Goal: Task Accomplishment & Management: Complete application form

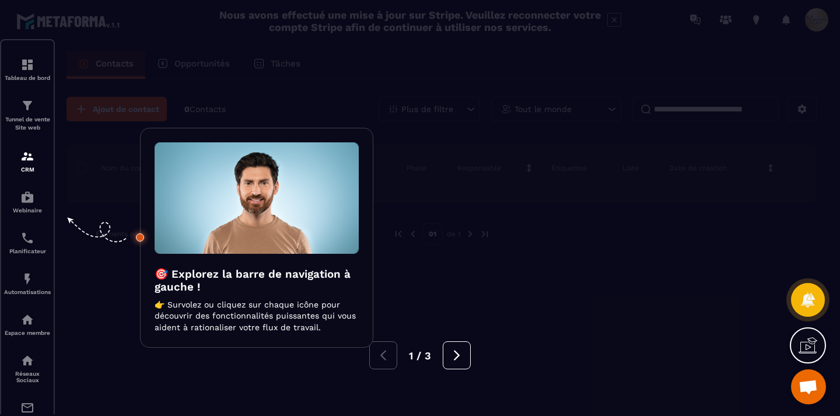
click at [507, 230] on div at bounding box center [420, 208] width 840 height 416
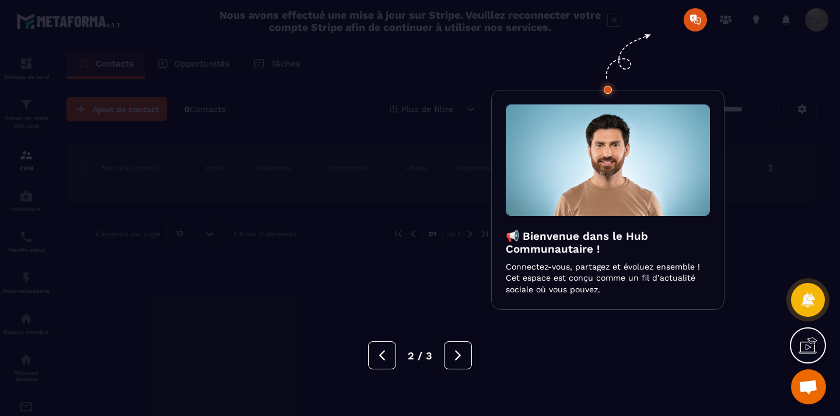
click at [438, 236] on div at bounding box center [420, 208] width 840 height 416
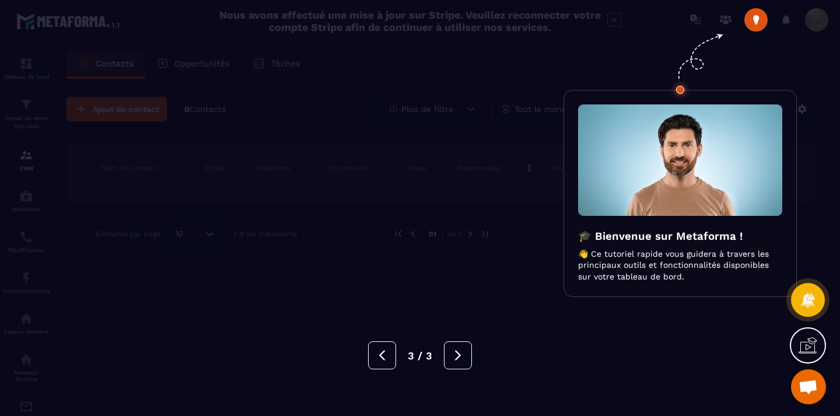
click at [438, 236] on div at bounding box center [420, 208] width 840 height 416
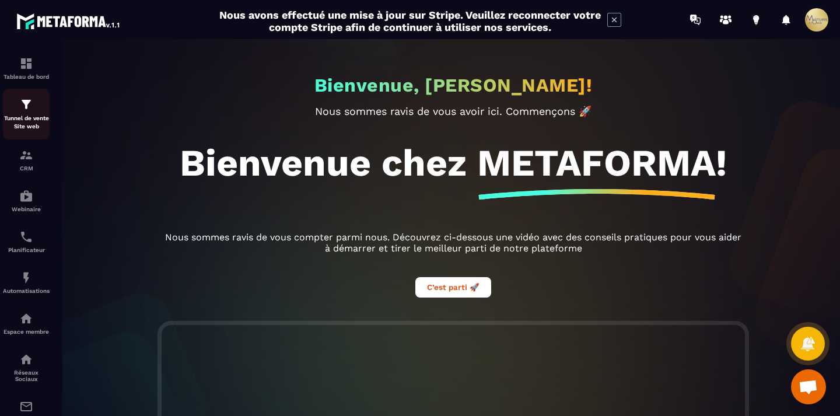
click at [19, 109] on img at bounding box center [26, 104] width 14 height 14
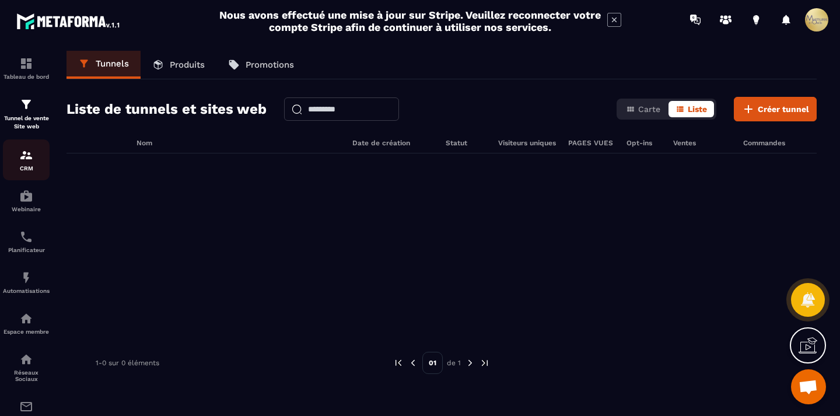
click at [17, 155] on div "CRM" at bounding box center [26, 159] width 47 height 23
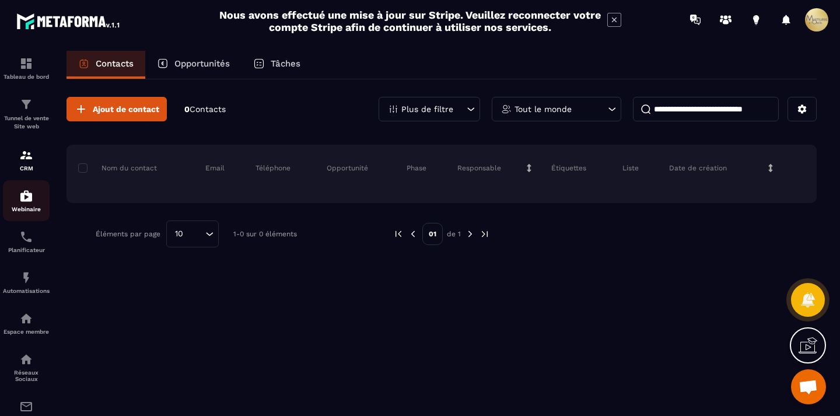
click at [9, 204] on div "Webinaire" at bounding box center [26, 200] width 47 height 23
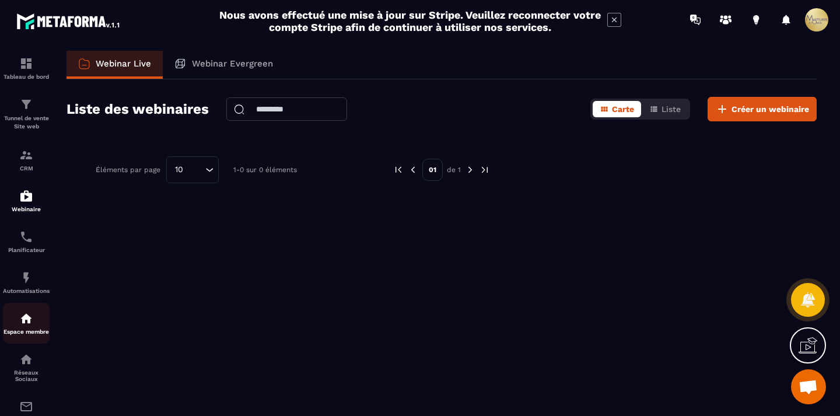
scroll to position [117, 0]
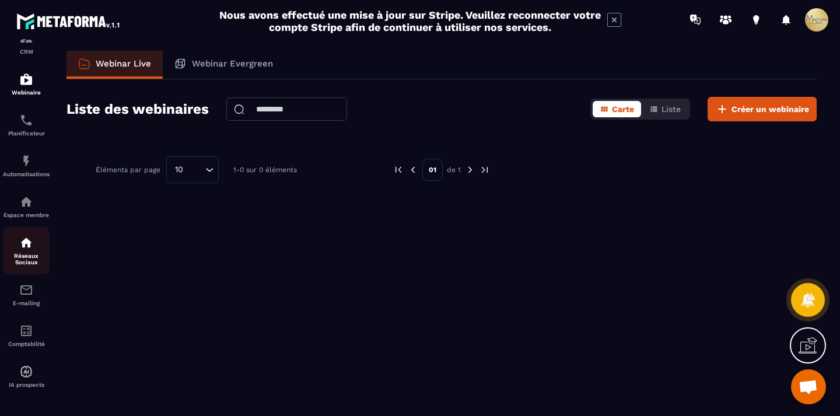
click at [15, 259] on p "Réseaux Sociaux" at bounding box center [26, 259] width 47 height 13
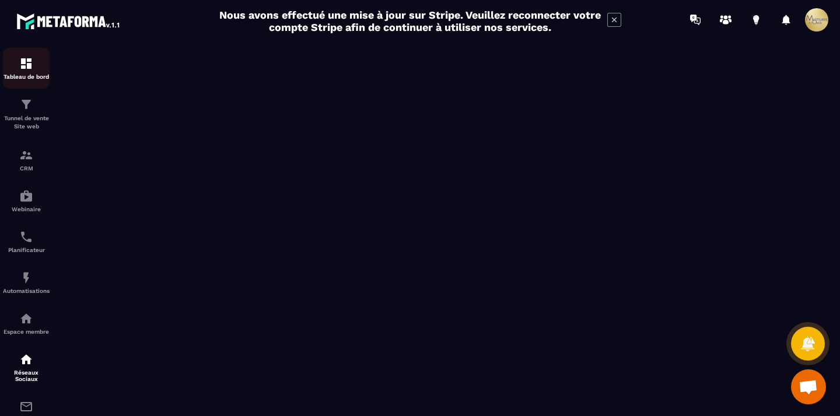
click at [23, 61] on img at bounding box center [26, 64] width 14 height 14
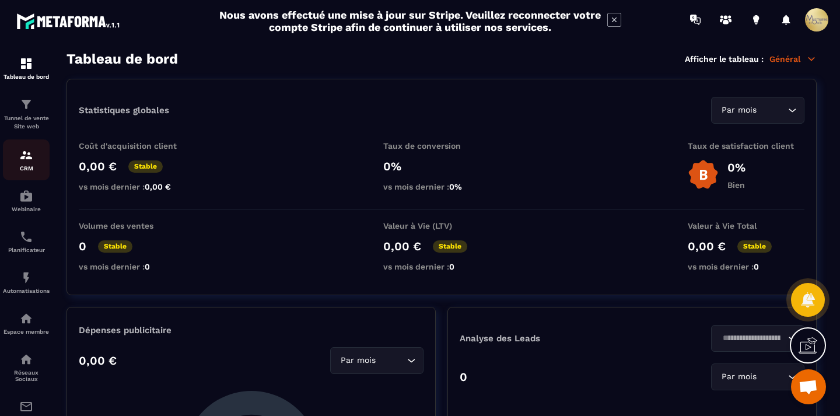
click at [12, 155] on div "CRM" at bounding box center [26, 159] width 47 height 23
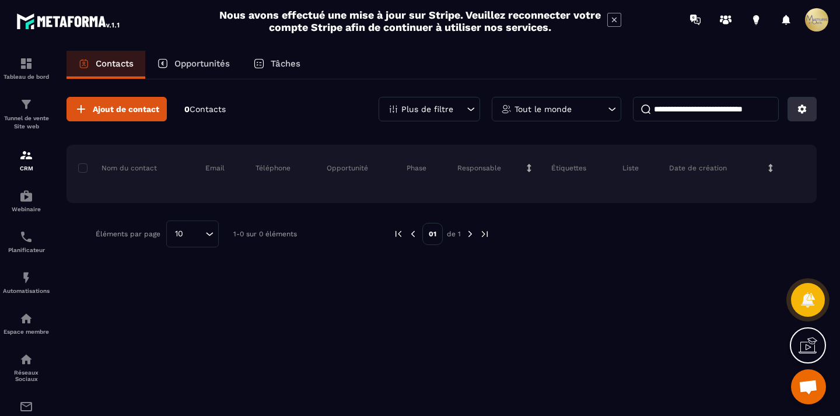
click at [806, 100] on button at bounding box center [802, 109] width 29 height 25
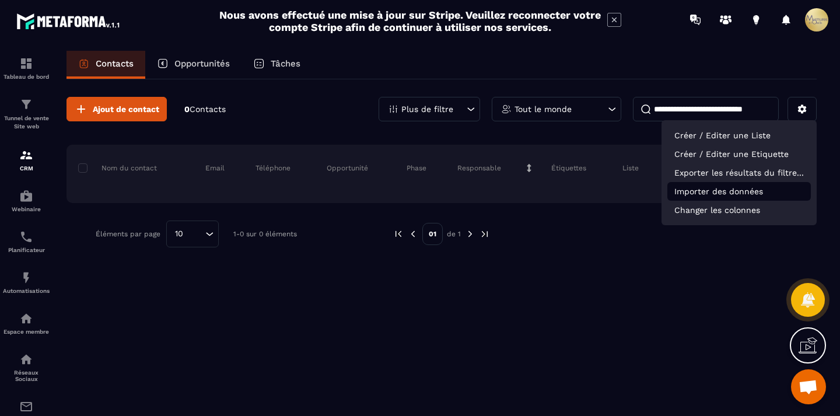
click at [732, 189] on p "Importer des données" at bounding box center [739, 191] width 144 height 19
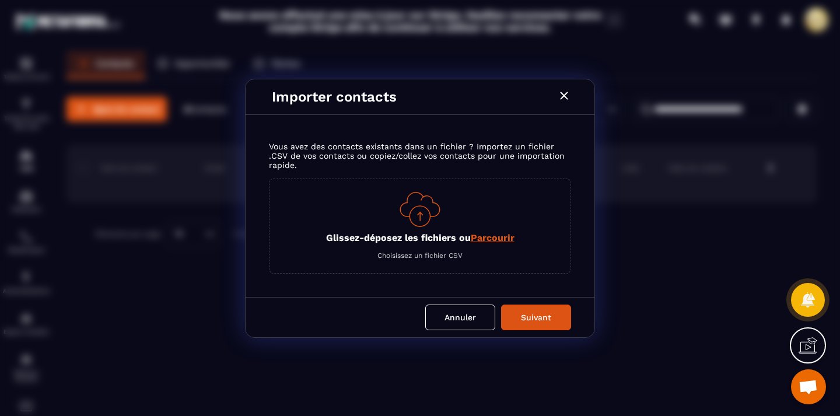
click at [484, 239] on span "Parcourir" at bounding box center [493, 237] width 44 height 11
click at [0, 0] on input "Glissez-déposez les fichiers ou Parcourir" at bounding box center [0, 0] width 0 height 0
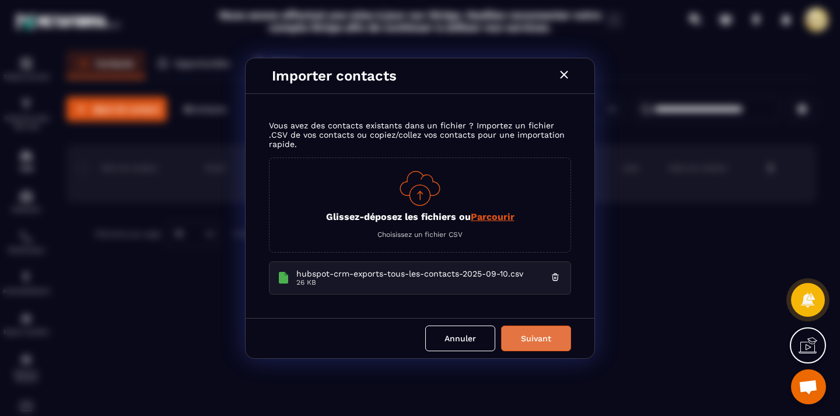
click at [545, 335] on button "Suivant" at bounding box center [536, 339] width 70 height 26
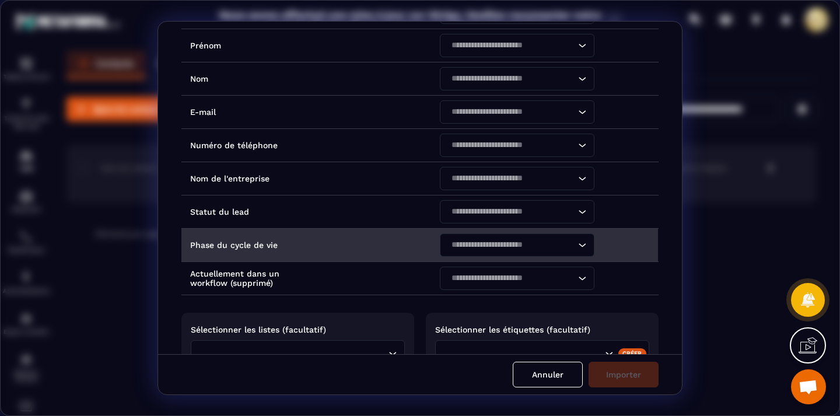
scroll to position [159, 0]
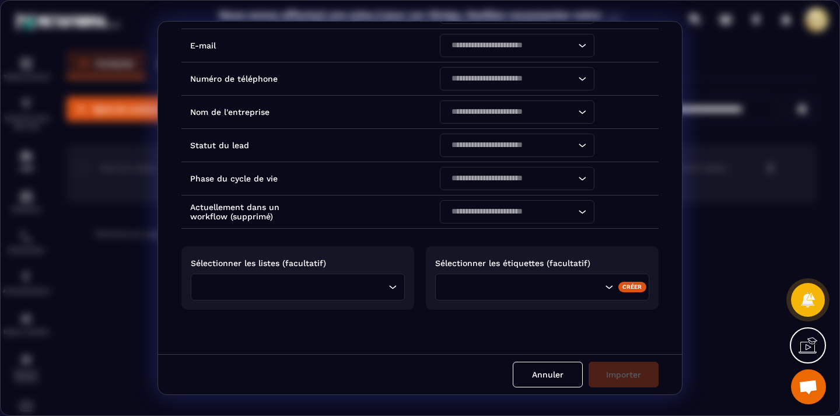
click at [620, 371] on div "Annuler Importer" at bounding box center [420, 374] width 524 height 40
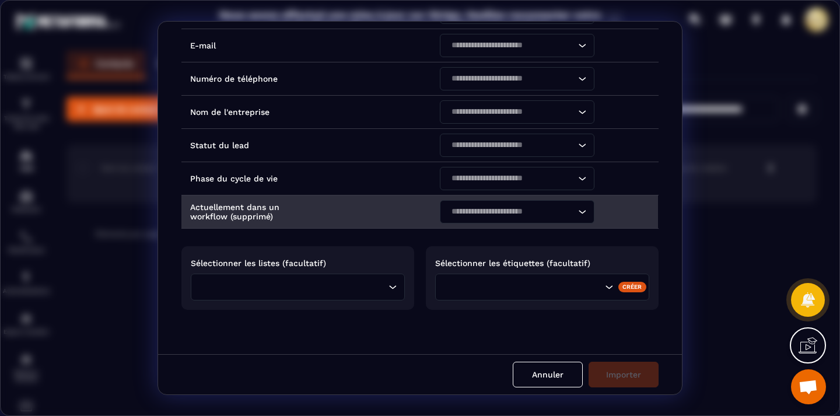
scroll to position [0, 0]
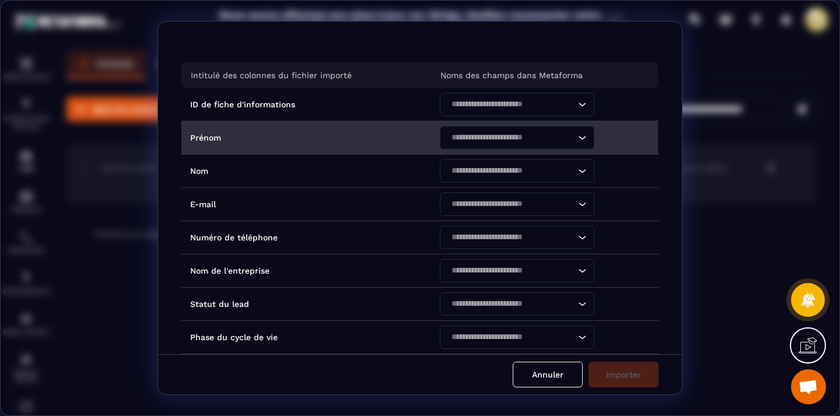
click at [579, 139] on icon "Search for option" at bounding box center [582, 138] width 12 height 12
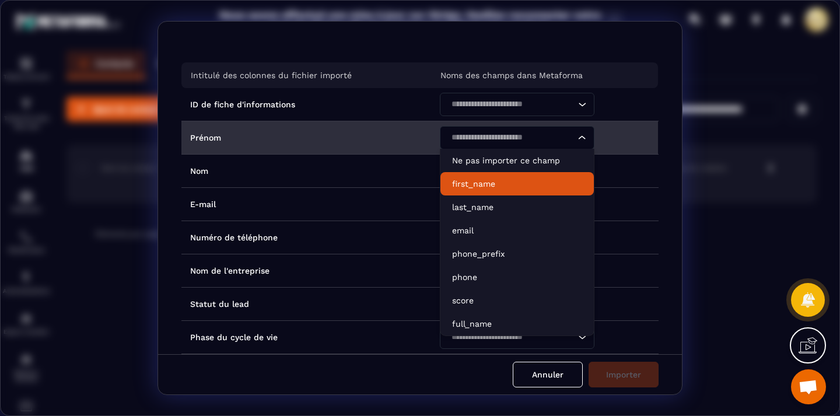
click at [563, 181] on p "first_name" at bounding box center [517, 184] width 130 height 12
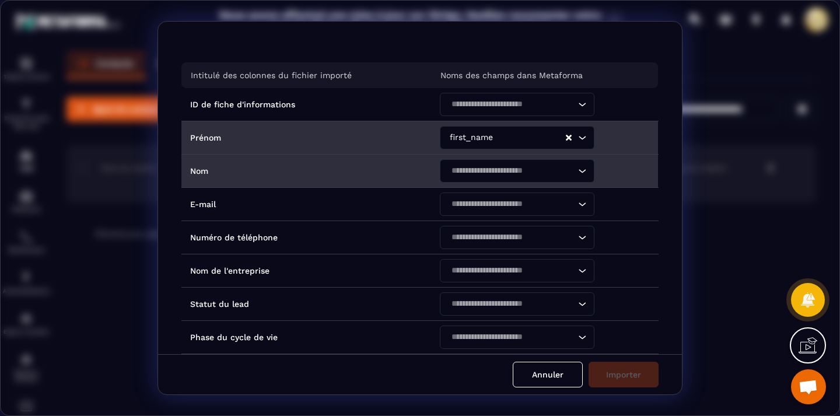
click at [582, 170] on icon "Search for option" at bounding box center [582, 171] width 12 height 12
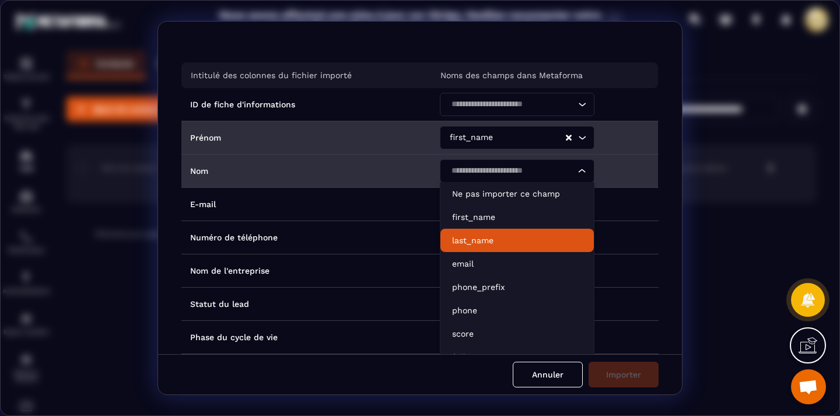
click at [545, 237] on p "last_name" at bounding box center [517, 241] width 130 height 12
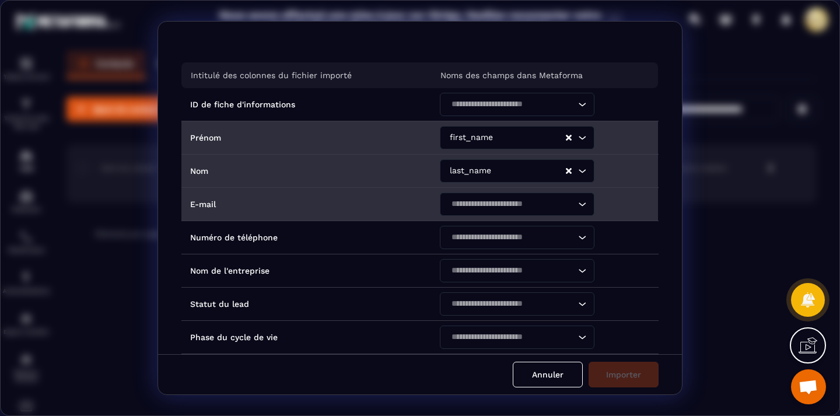
click at [578, 195] on div "Loading..." at bounding box center [582, 204] width 12 height 23
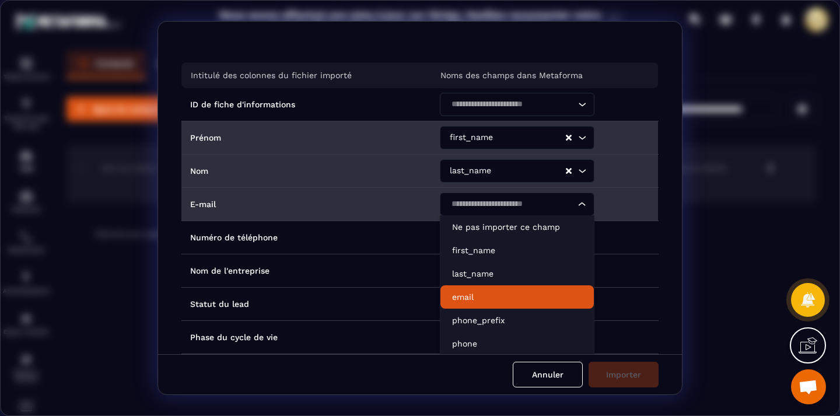
click at [522, 287] on li "email" at bounding box center [516, 296] width 153 height 23
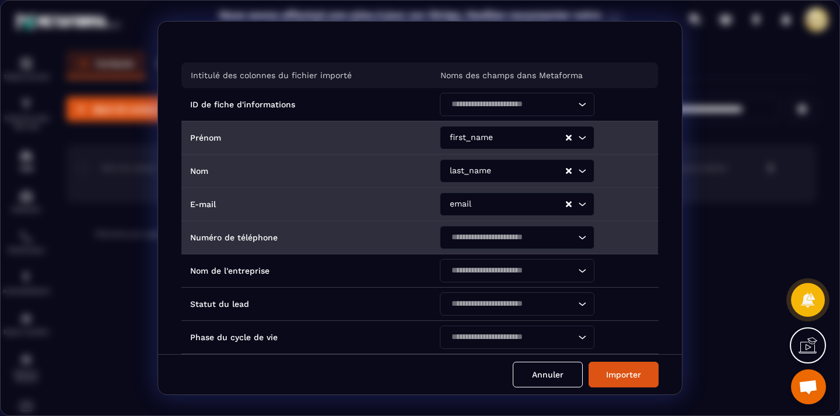
click at [576, 235] on icon "Search for option" at bounding box center [582, 238] width 12 height 12
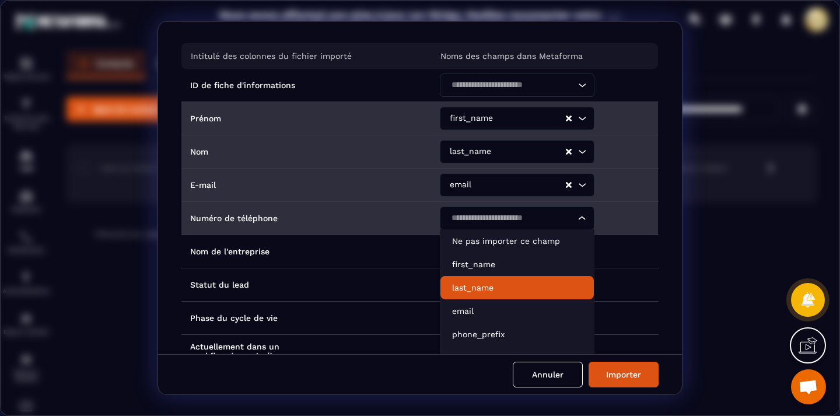
scroll to position [39, 0]
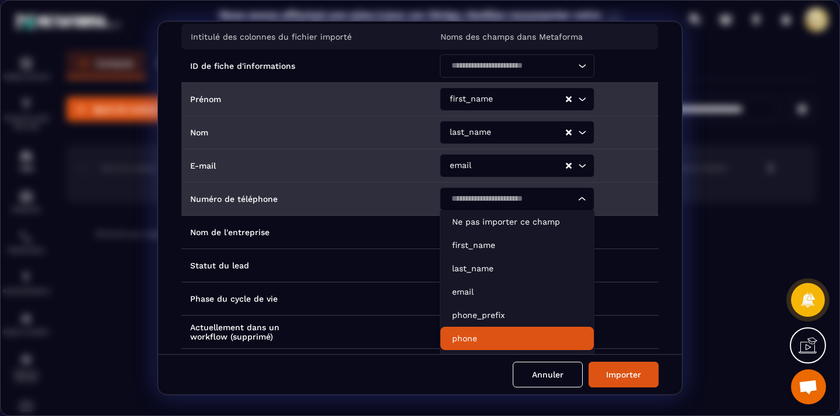
click at [505, 331] on li "phone" at bounding box center [516, 338] width 153 height 23
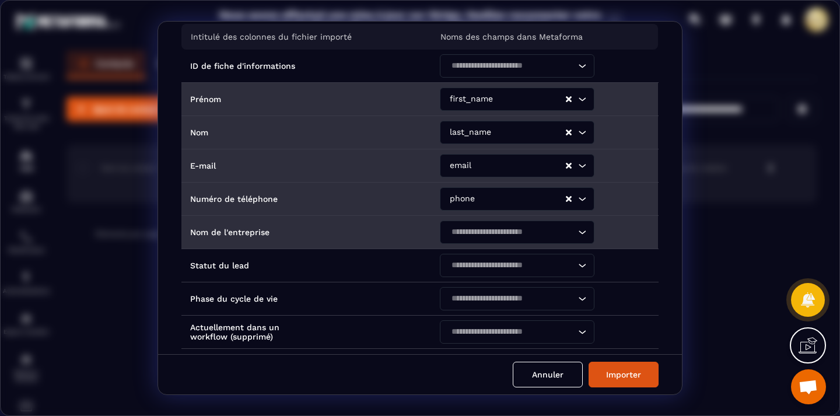
click at [577, 229] on icon "Search for option" at bounding box center [582, 232] width 12 height 12
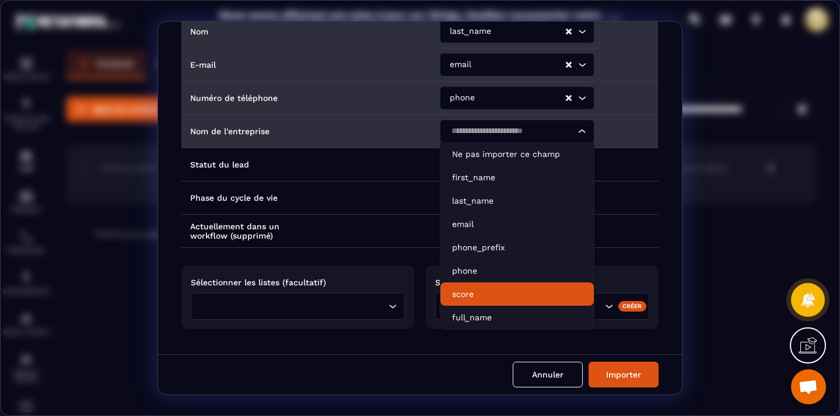
scroll to position [148, 0]
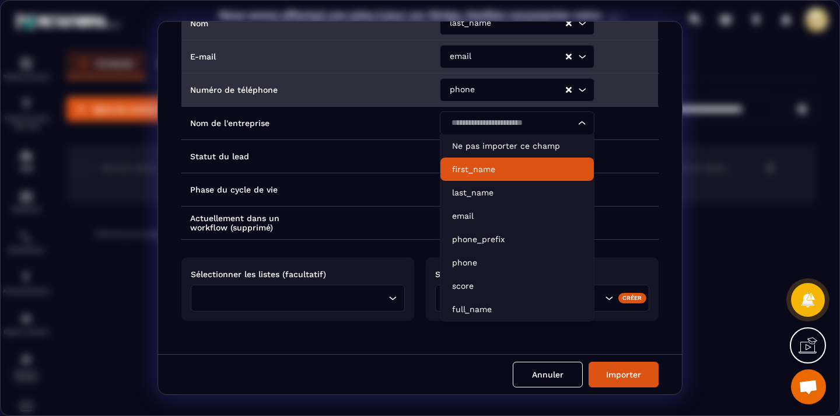
click at [668, 173] on div "Intitulé des colonnes du fichier importé Noms des champs dans Metaforma ID de f…" at bounding box center [420, 188] width 524 height 333
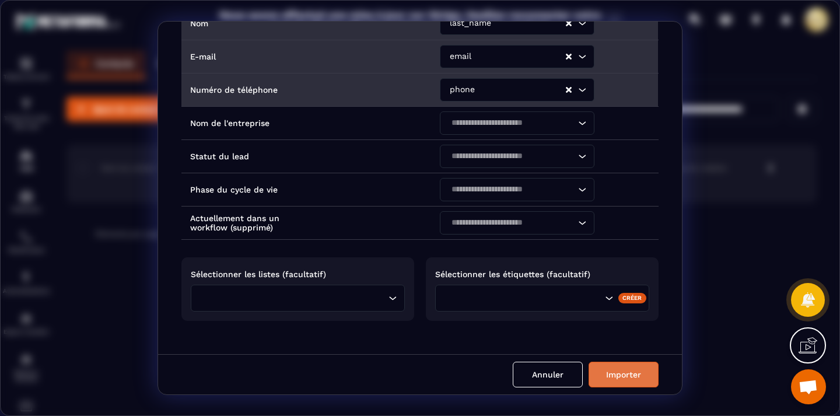
click at [627, 379] on button "Importer" at bounding box center [624, 375] width 70 height 26
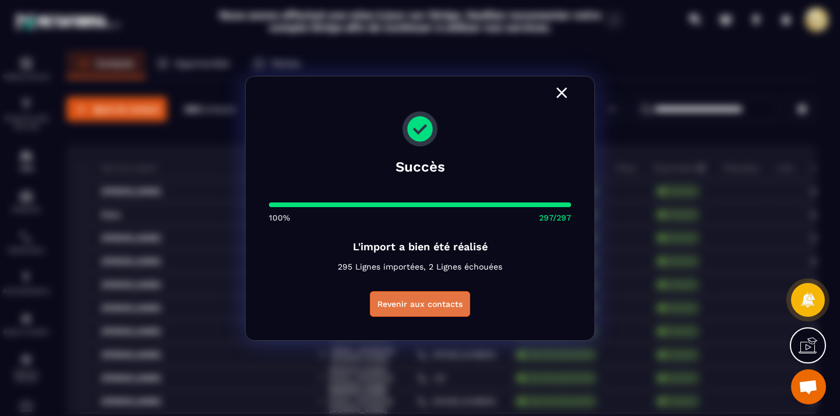
click at [451, 302] on button "Revenir aux contacts" at bounding box center [420, 304] width 100 height 26
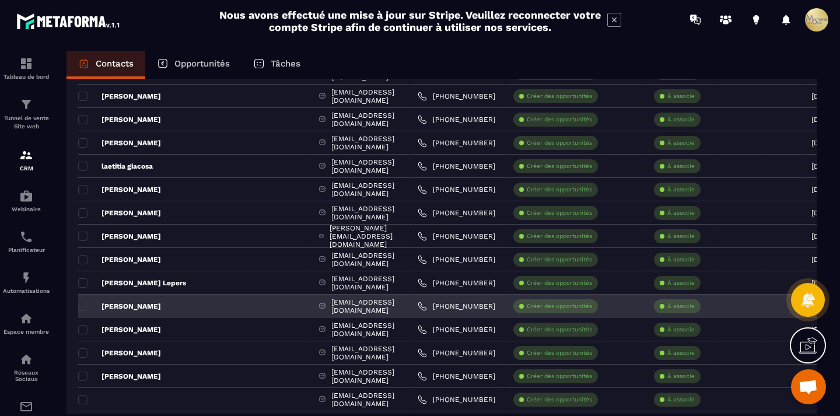
scroll to position [0, 0]
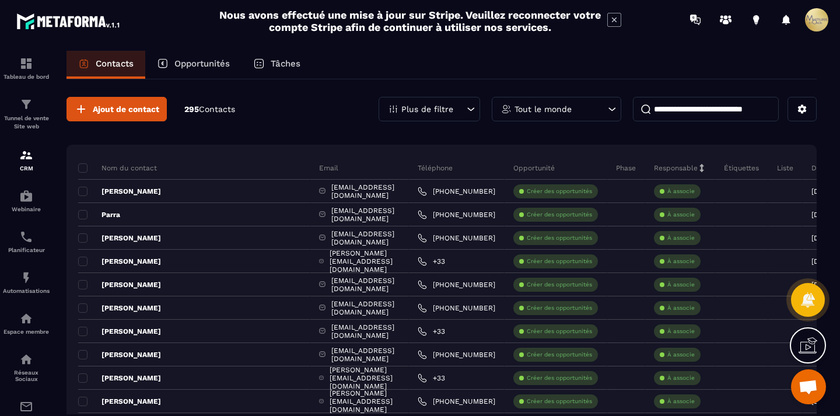
click at [212, 56] on div "Opportunités" at bounding box center [193, 65] width 96 height 28
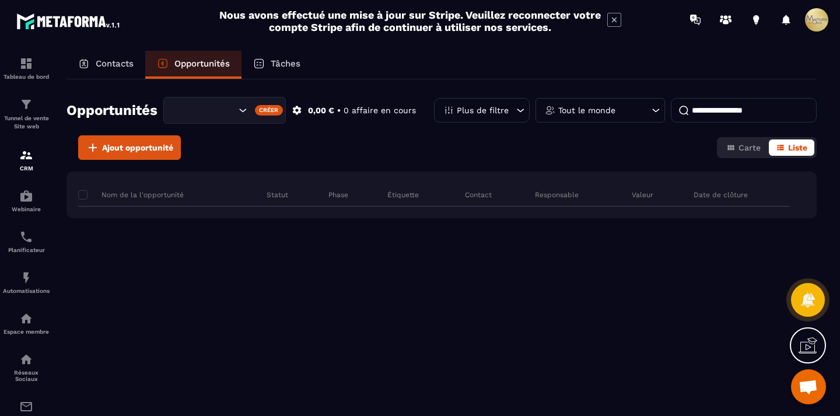
click at [277, 54] on div "Tâches" at bounding box center [277, 65] width 71 height 28
